Goal: Information Seeking & Learning: Learn about a topic

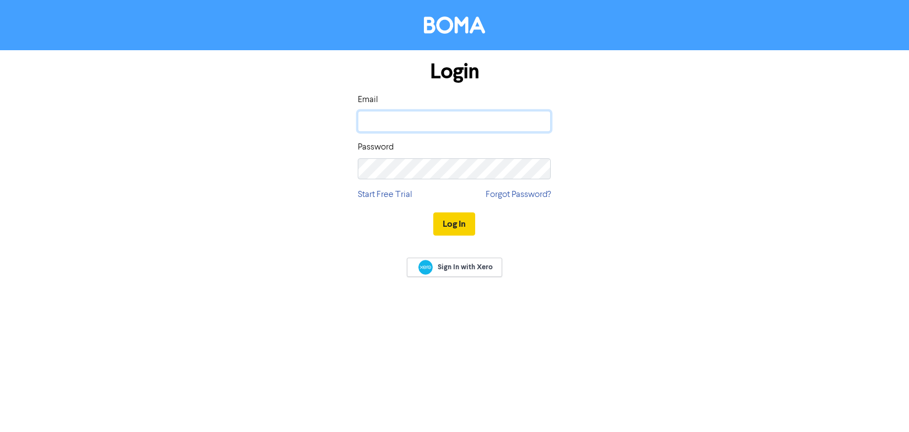
type input "[EMAIL_ADDRESS][DOMAIN_NAME]"
click at [460, 227] on button "Log In" at bounding box center [454, 223] width 42 height 23
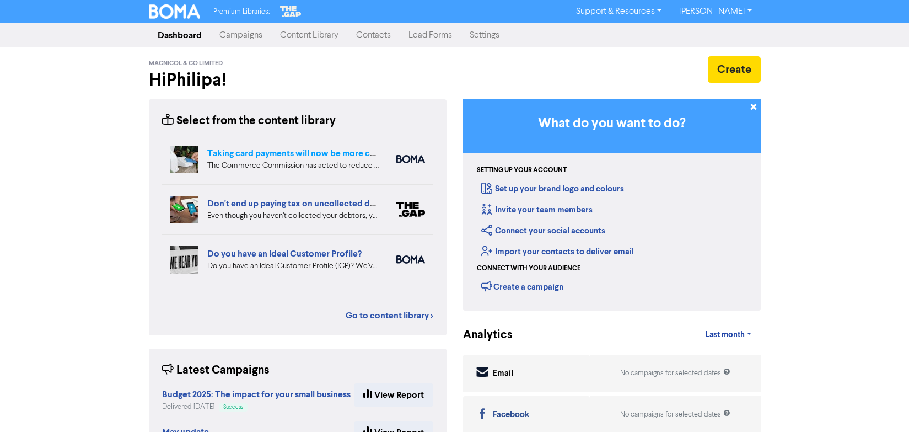
click at [212, 150] on link "Taking card payments will now be more cost effective" at bounding box center [313, 153] width 213 height 11
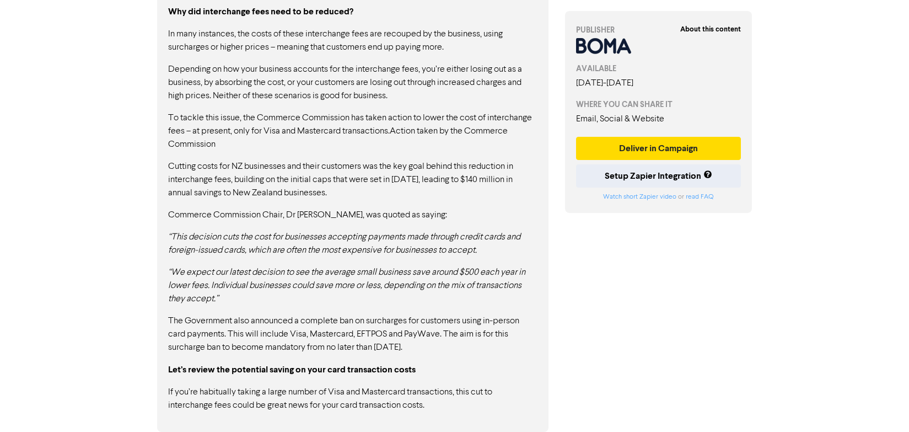
scroll to position [901, 0]
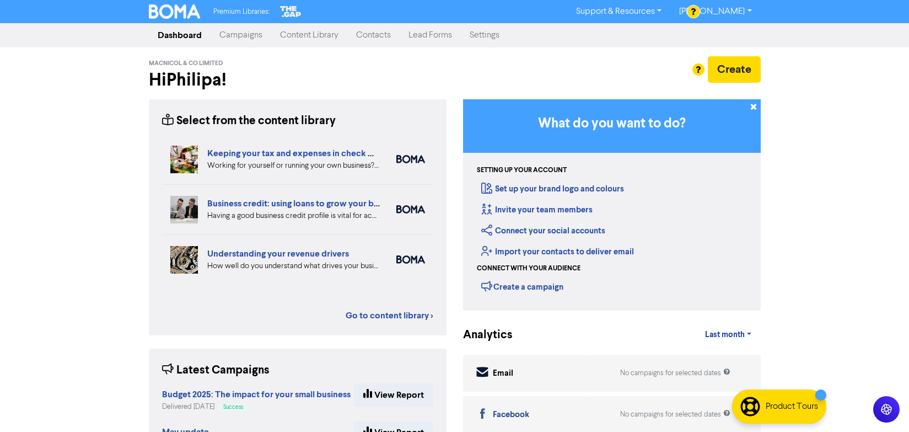
click at [221, 31] on link "Campaigns" at bounding box center [241, 35] width 61 height 22
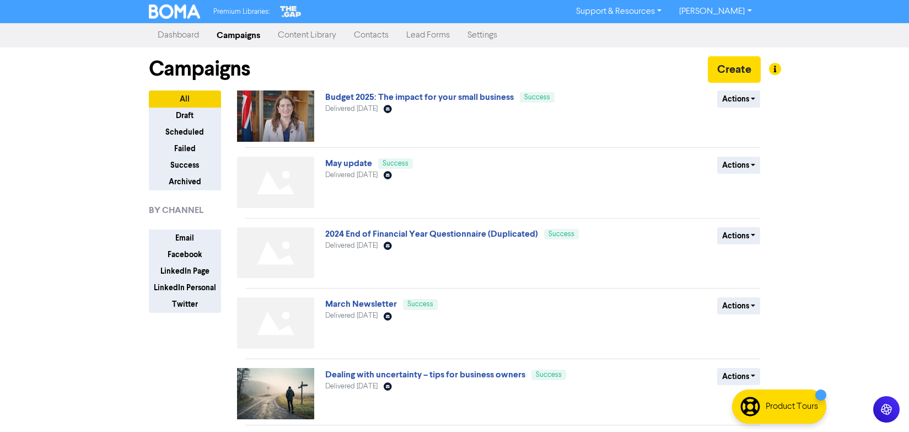
click at [314, 37] on link "Content Library" at bounding box center [307, 35] width 76 height 22
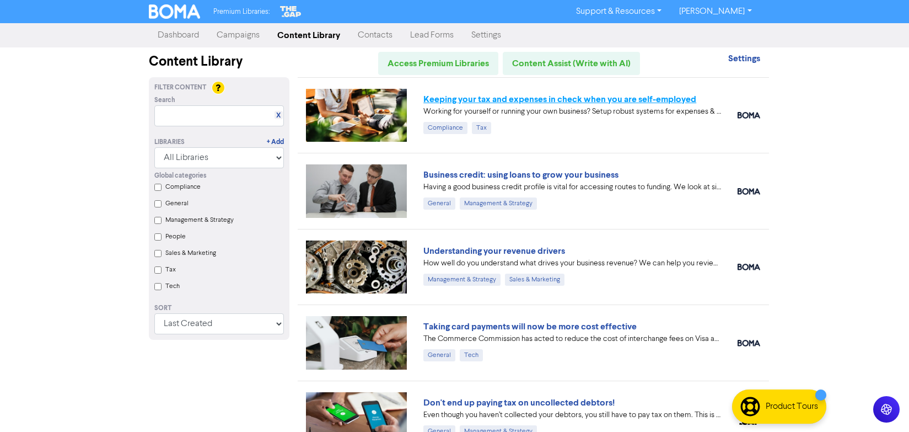
click at [489, 100] on link "Keeping your tax and expenses in check when you are self-employed" at bounding box center [559, 99] width 273 height 11
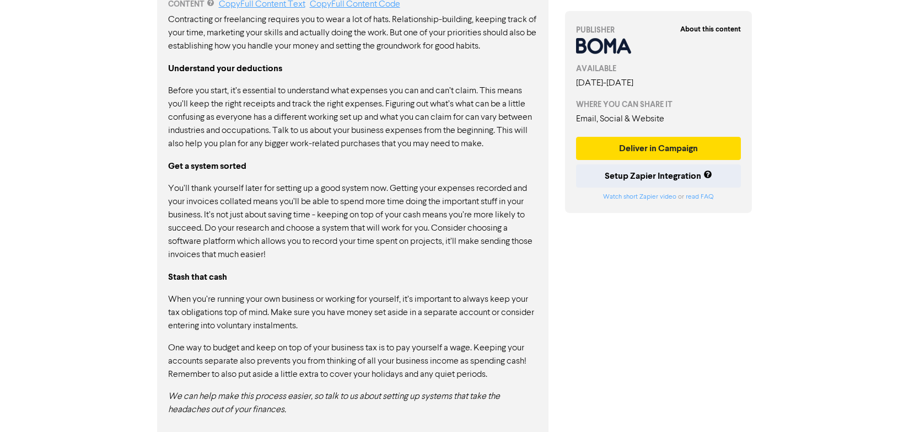
scroll to position [613, 0]
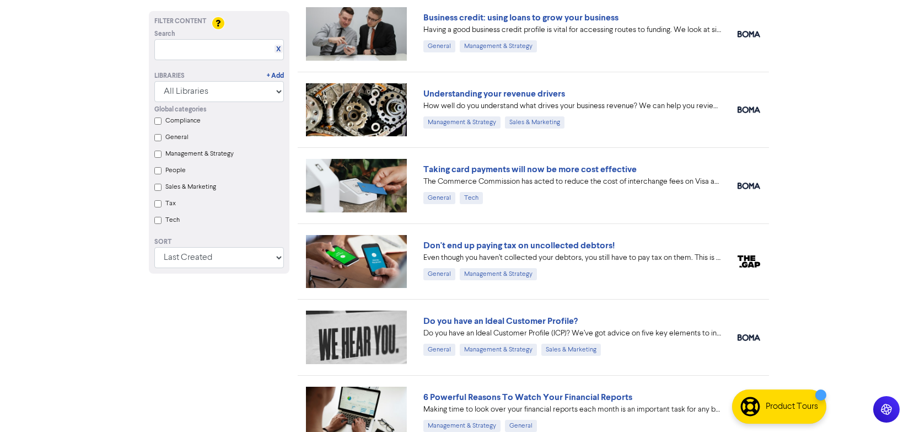
scroll to position [159, 0]
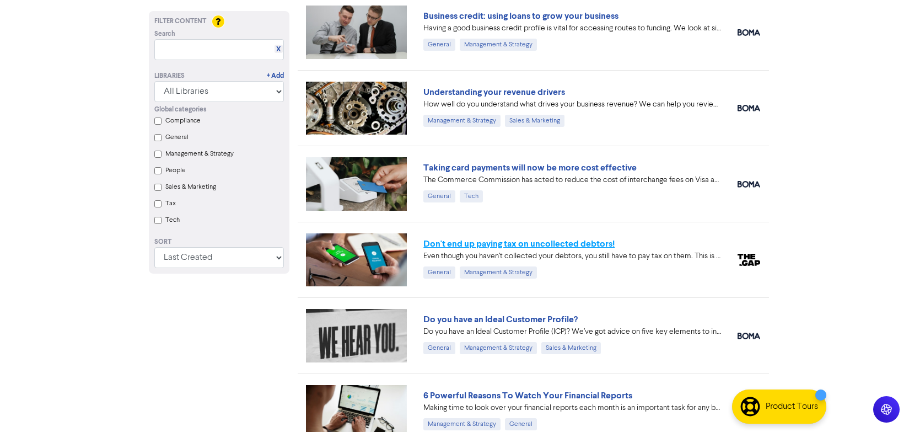
click at [514, 242] on link "Don't end up paying tax on uncollected debtors!" at bounding box center [518, 243] width 191 height 11
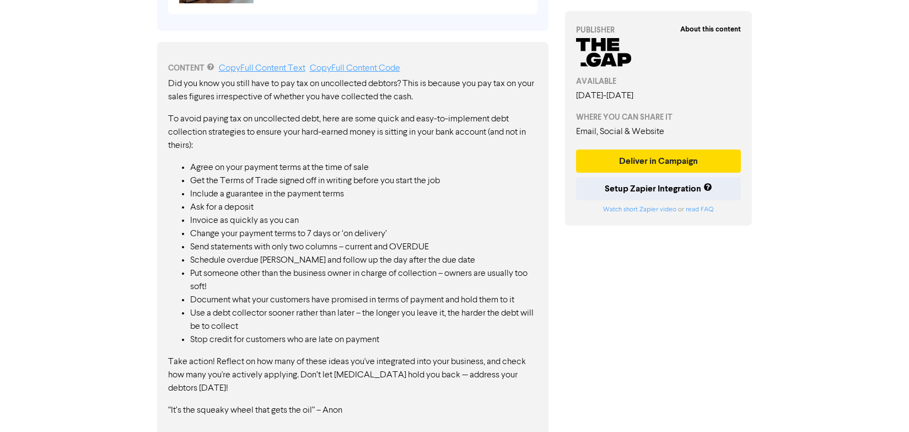
scroll to position [548, 0]
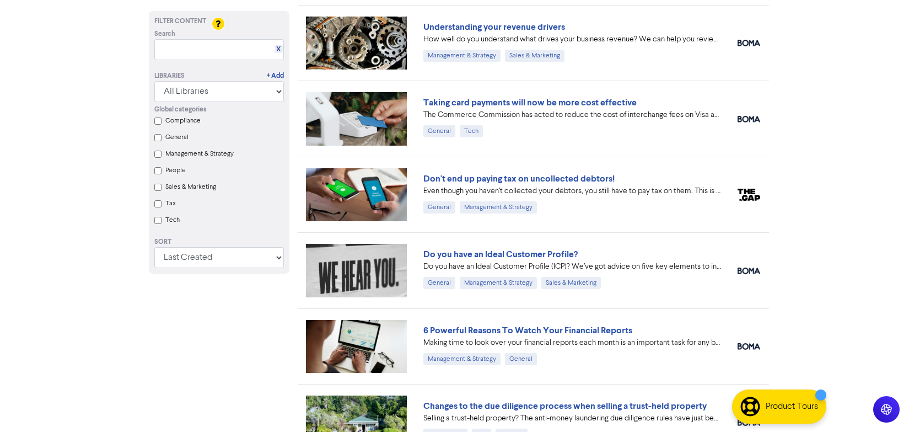
scroll to position [229, 0]
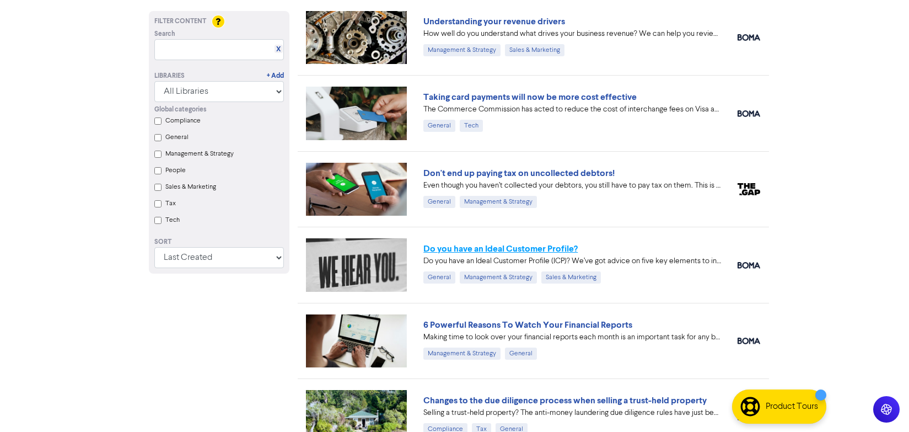
click at [547, 253] on link "Do you have an Ideal Customer Profile?" at bounding box center [500, 248] width 154 height 11
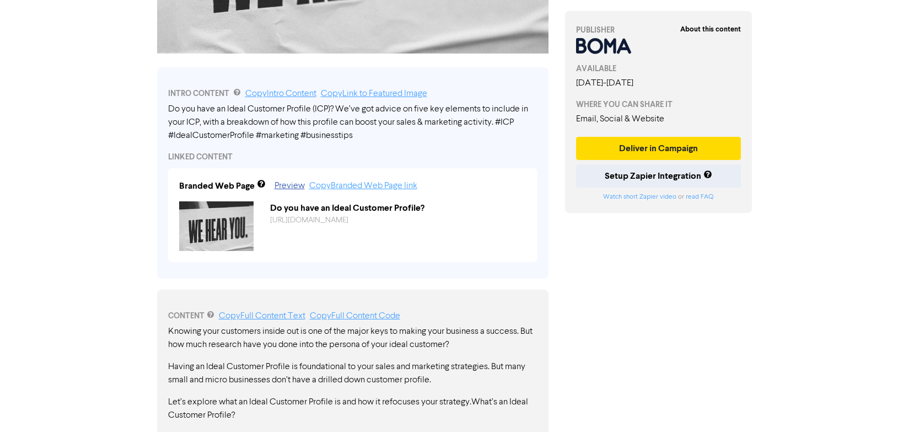
scroll to position [522, 0]
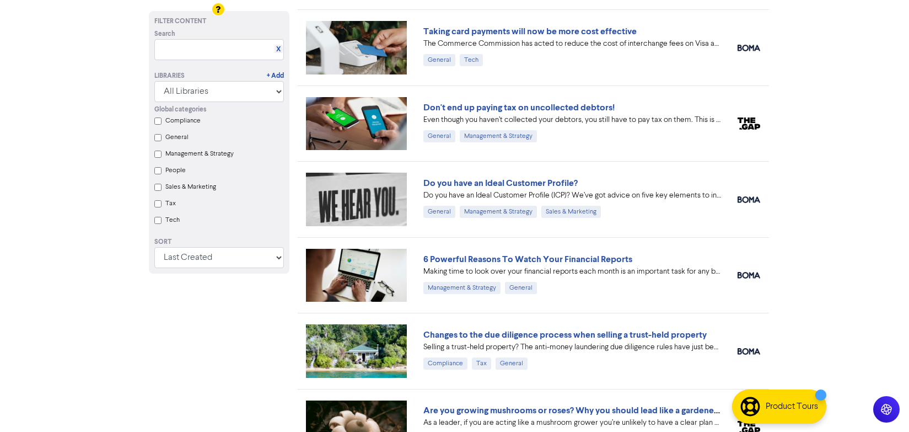
scroll to position [296, 0]
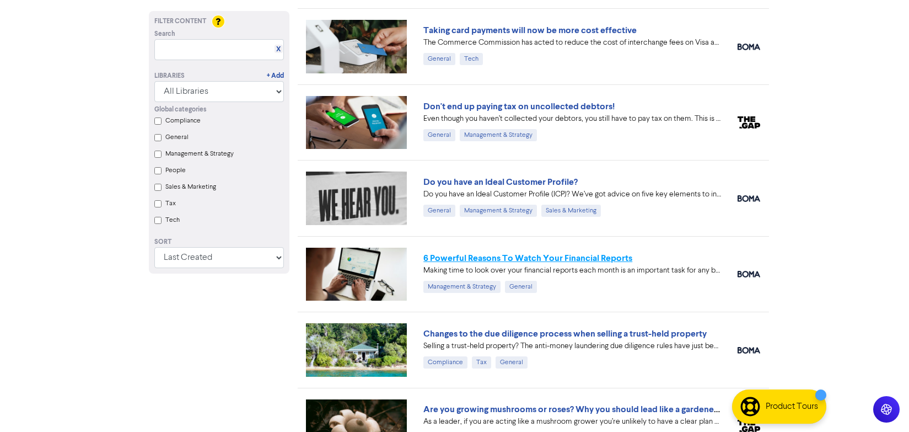
click at [515, 256] on link "6 Powerful Reasons To Watch Your Financial Reports" at bounding box center [527, 257] width 209 height 11
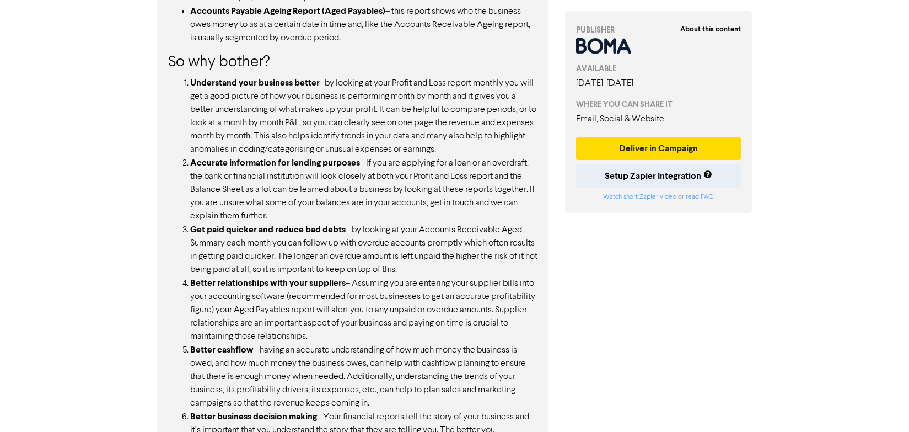
scroll to position [965, 0]
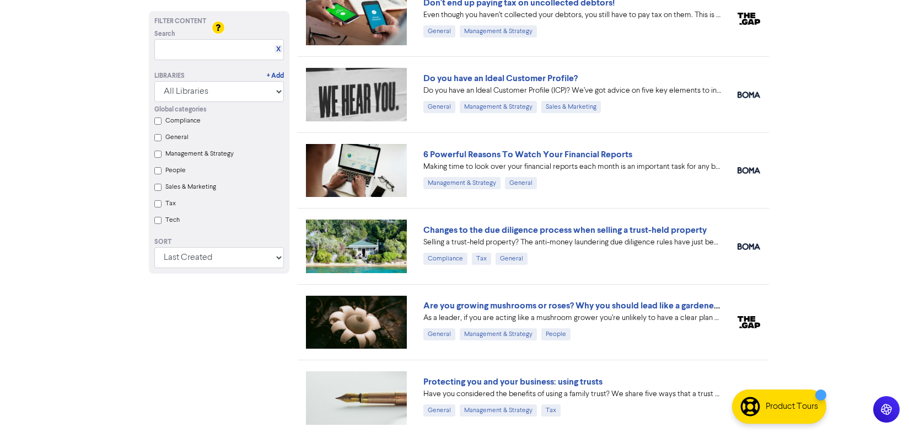
scroll to position [407, 0]
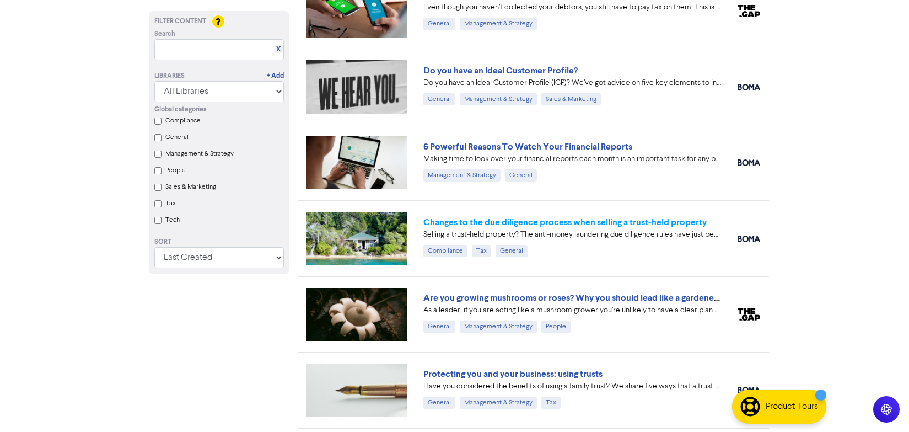
click at [635, 223] on link "Changes to the due diligence process when selling a trust-held property" at bounding box center [564, 222] width 283 height 11
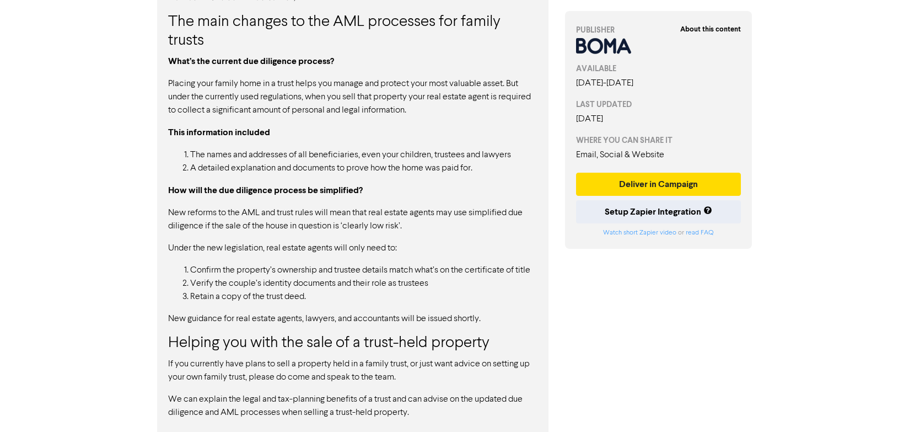
scroll to position [820, 0]
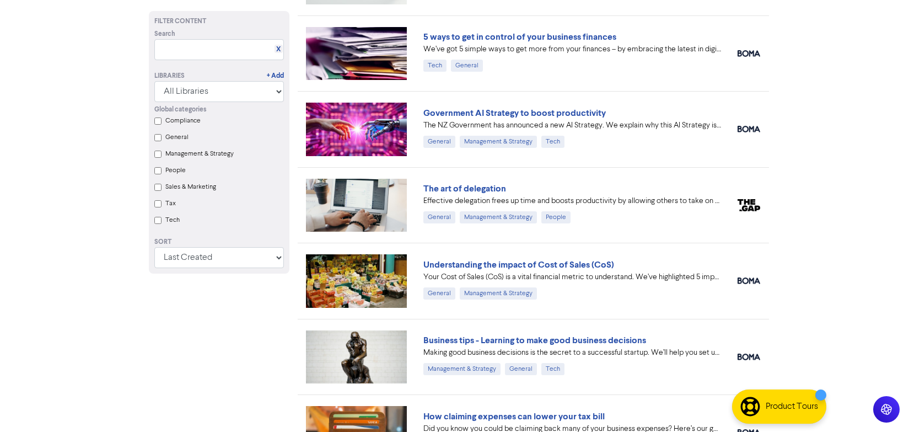
scroll to position [407, 0]
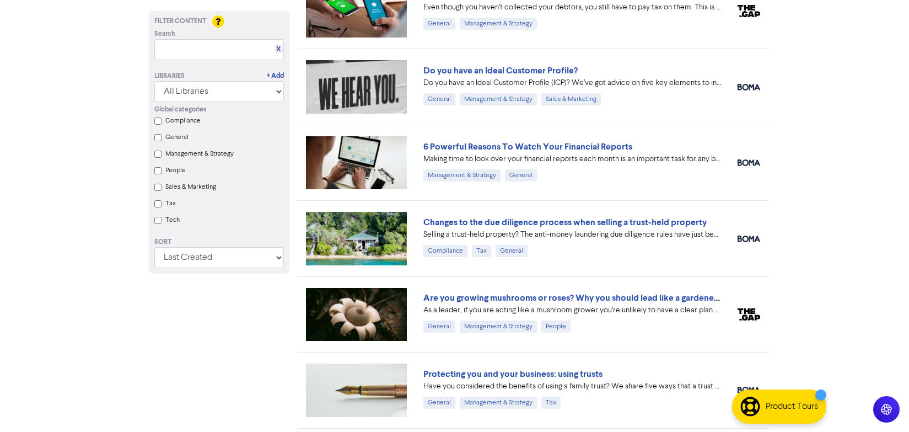
click at [561, 305] on div "As a leader, if you are acting like a mushroom grower you’re unlikely to have a…" at bounding box center [572, 310] width 298 height 12
click at [562, 300] on link "Are you growing mushrooms or roses? Why you should lead like a gardener, not a …" at bounding box center [597, 297] width 348 height 11
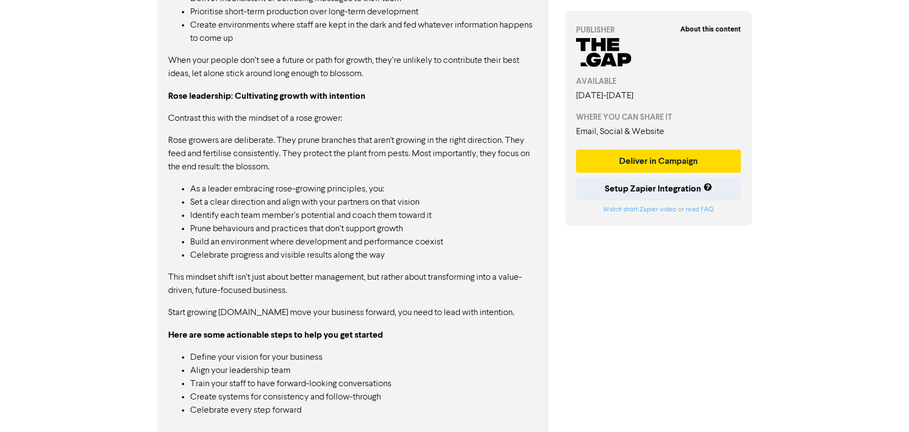
scroll to position [786, 0]
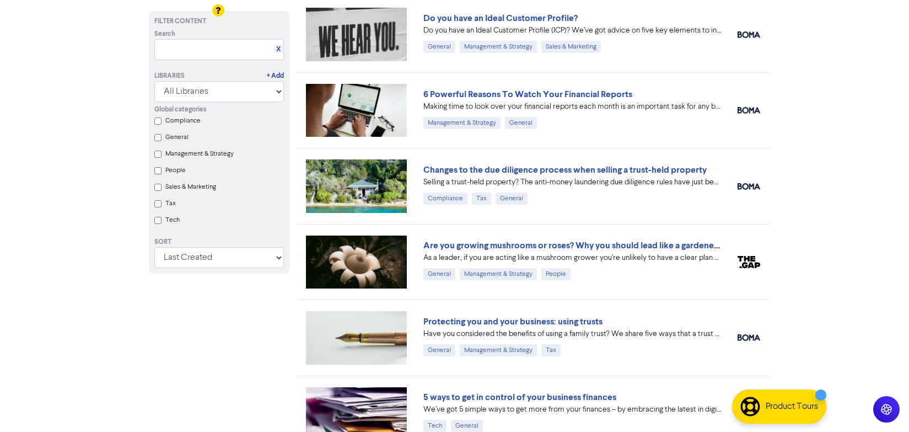
scroll to position [449, 0]
